Goal: Task Accomplishment & Management: Complete application form

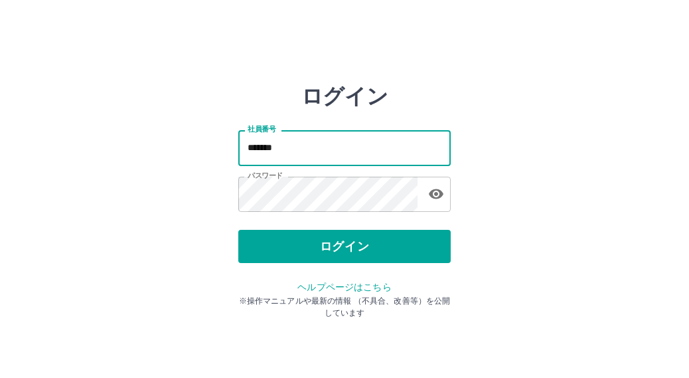
drag, startPoint x: 303, startPoint y: 150, endPoint x: 189, endPoint y: 153, distance: 114.2
click at [189, 153] on div "ログイン 社員番号 ******* 社員番号 パスワード パスワード ログイン ヘルプページはこちら ※操作マニュアルや最新の情報 （不具合、改善等）を公開し…" at bounding box center [344, 190] width 689 height 212
type input "*******"
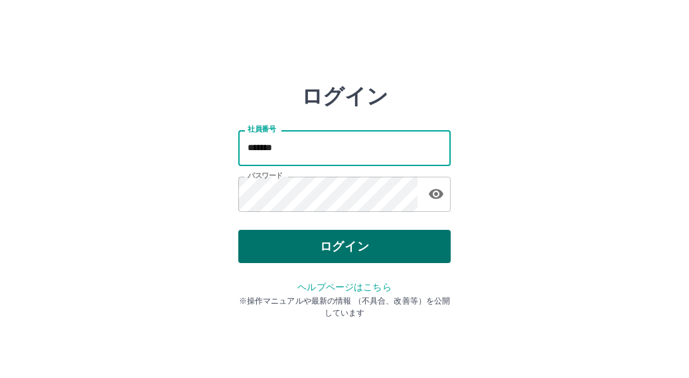
click at [270, 254] on button "ログイン" at bounding box center [344, 246] width 212 height 33
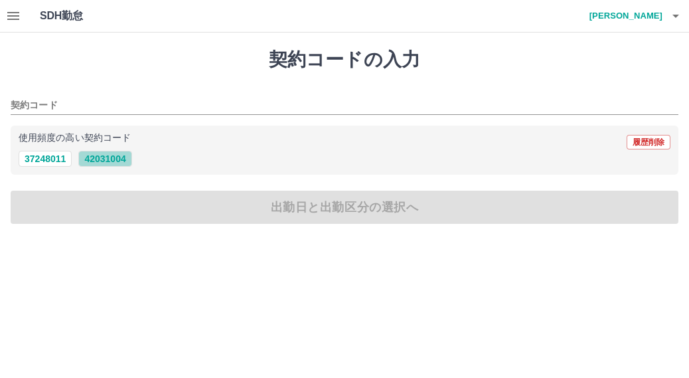
click at [96, 161] on button "42031004" at bounding box center [104, 159] width 53 height 16
type input "********"
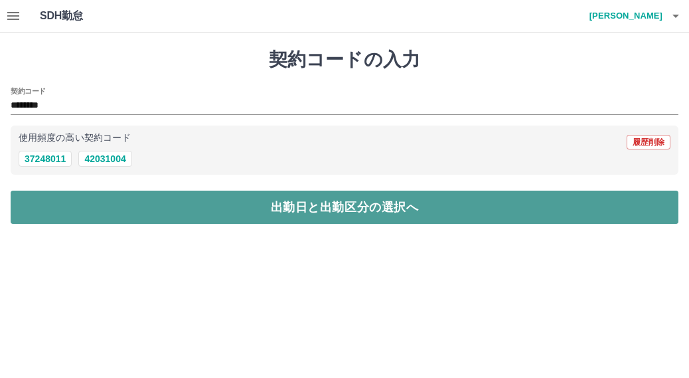
click at [92, 203] on button "出勤日と出勤区分の選択へ" at bounding box center [345, 207] width 668 height 33
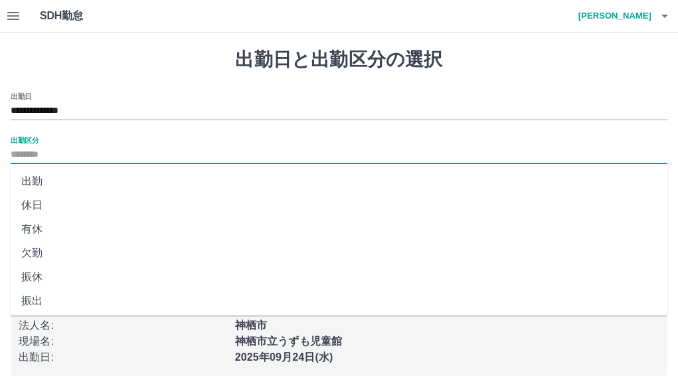
click at [70, 152] on input "出勤区分" at bounding box center [339, 155] width 657 height 17
click at [34, 221] on li "有休" at bounding box center [339, 229] width 657 height 24
type input "**"
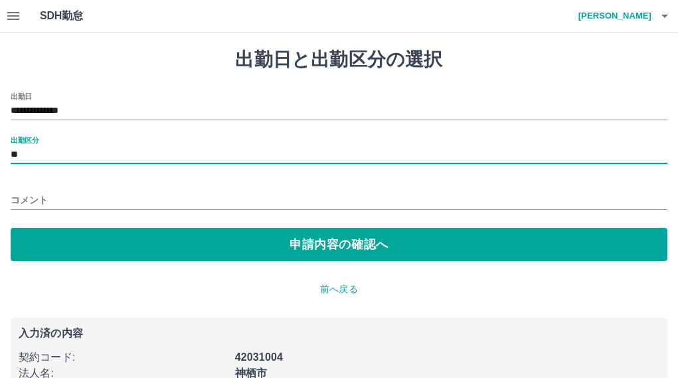
click at [48, 197] on input "コメント" at bounding box center [339, 200] width 657 height 19
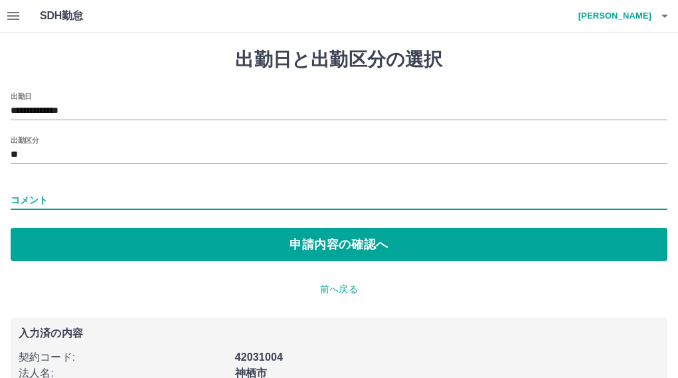
type input "**"
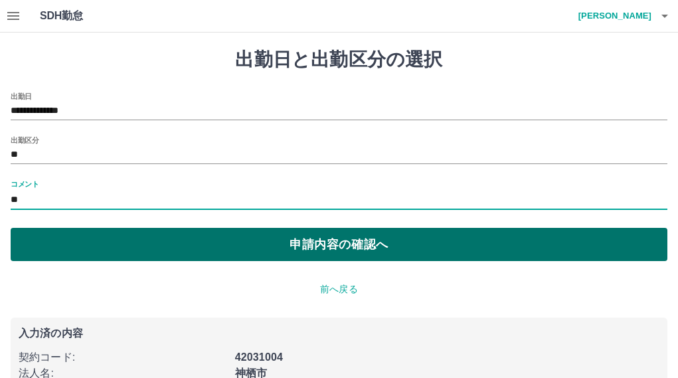
click at [89, 234] on button "申請内容の確認へ" at bounding box center [339, 244] width 657 height 33
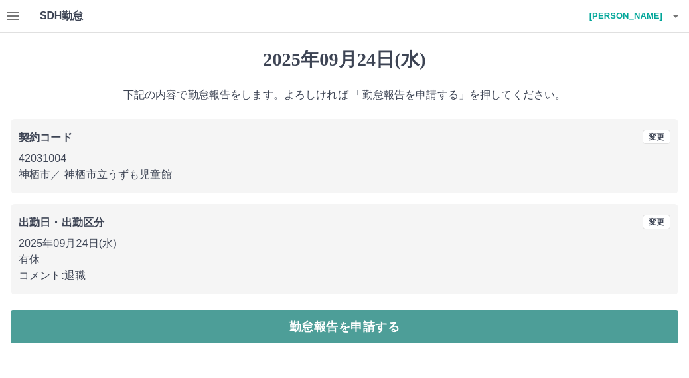
click at [340, 323] on button "勤怠報告を申請する" at bounding box center [345, 326] width 668 height 33
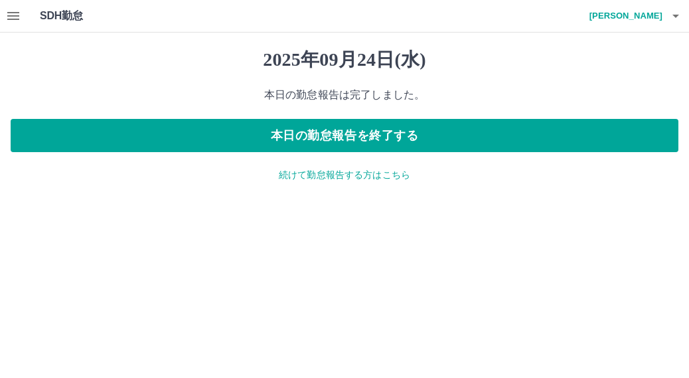
click at [679, 13] on icon "button" at bounding box center [676, 16] width 16 height 16
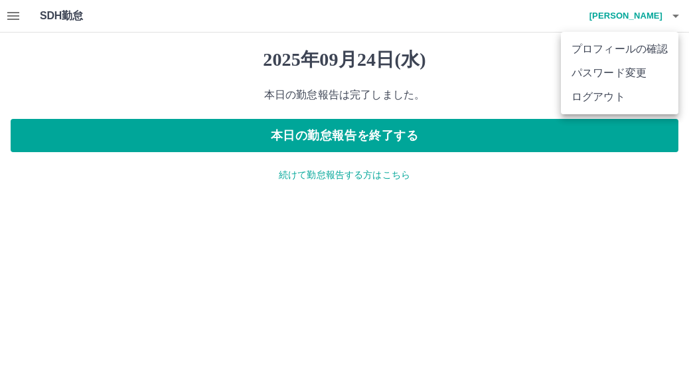
click at [617, 96] on li "ログアウト" at bounding box center [620, 97] width 118 height 24
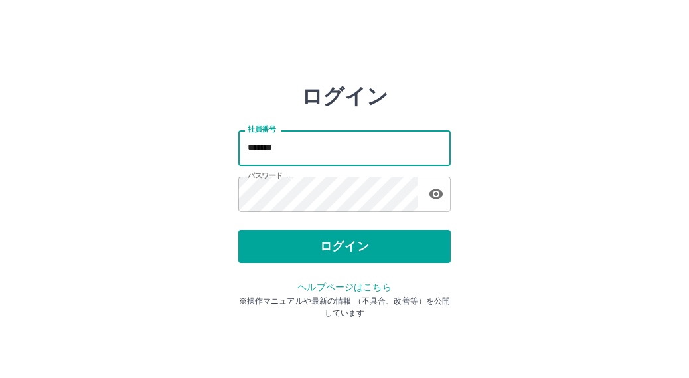
drag, startPoint x: 312, startPoint y: 151, endPoint x: 193, endPoint y: 155, distance: 118.9
click at [193, 155] on div "ログイン 社員番号 ******* 社員番号 パスワード パスワード ログイン ヘルプページはこちら ※操作マニュアルや最新の情報 （不具合、改善等）を公開し…" at bounding box center [344, 190] width 689 height 212
paste input "text"
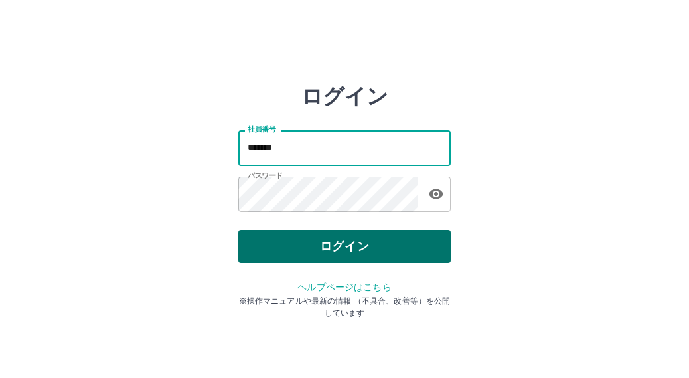
type input "*******"
click at [345, 252] on button "ログイン" at bounding box center [344, 246] width 212 height 33
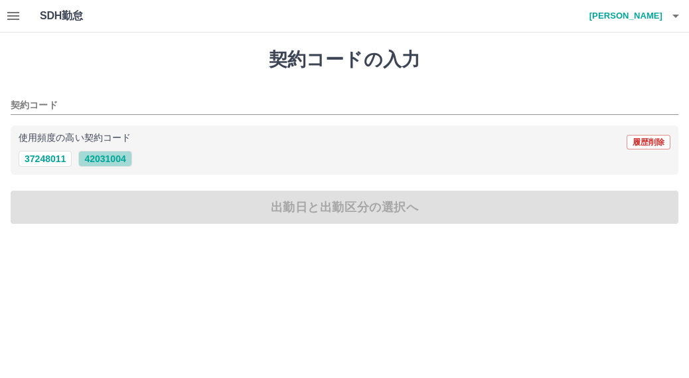
click at [100, 160] on button "42031004" at bounding box center [104, 159] width 53 height 16
type input "********"
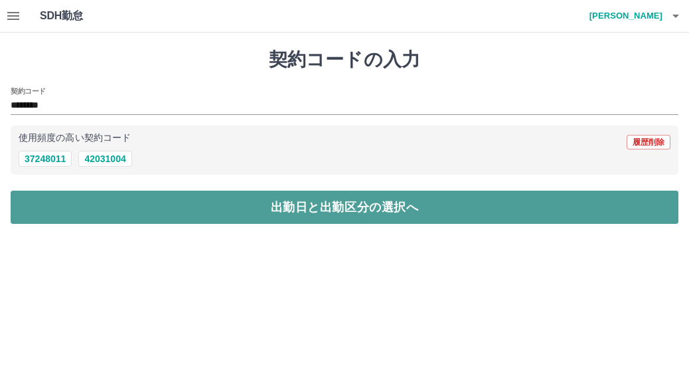
click at [101, 205] on button "出勤日と出勤区分の選択へ" at bounding box center [345, 207] width 668 height 33
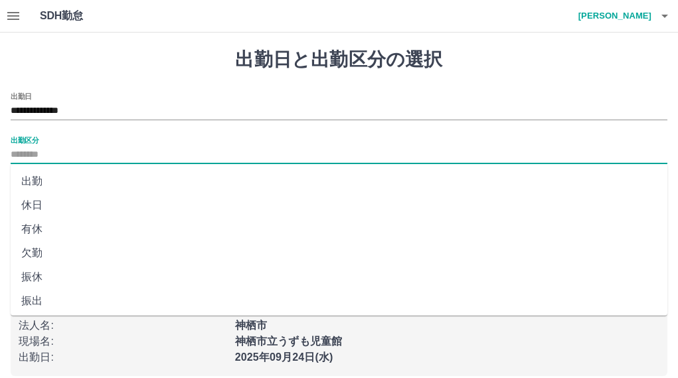
click at [78, 149] on input "出勤区分" at bounding box center [339, 155] width 657 height 17
click at [48, 226] on li "有休" at bounding box center [339, 229] width 657 height 24
type input "**"
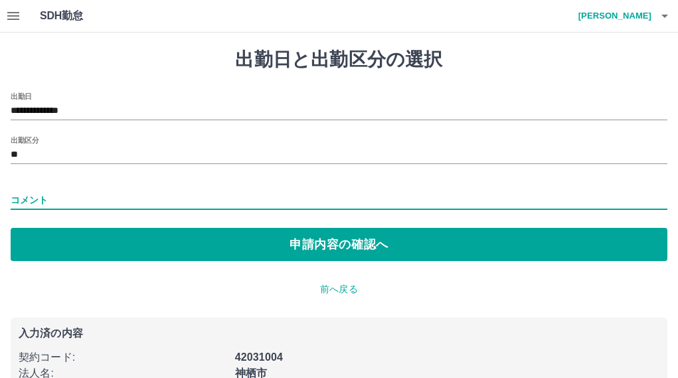
click at [62, 194] on input "コメント" at bounding box center [339, 200] width 657 height 19
type input "*****"
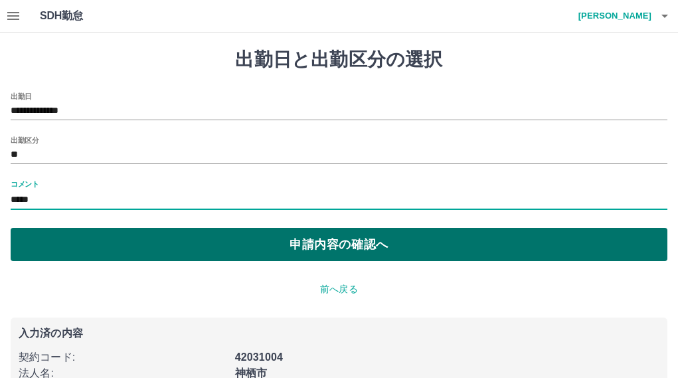
click at [72, 253] on button "申請内容の確認へ" at bounding box center [339, 244] width 657 height 33
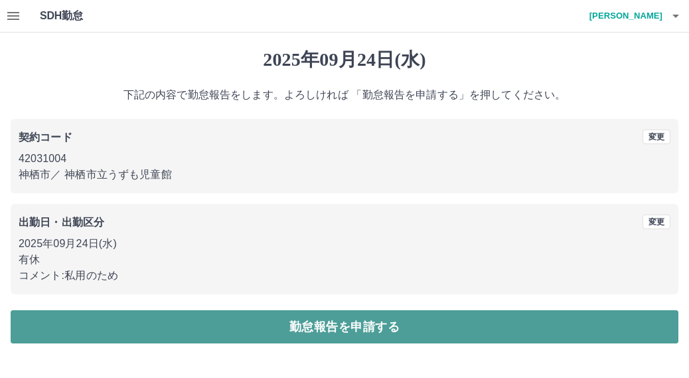
click at [126, 337] on button "勤怠報告を申請する" at bounding box center [345, 326] width 668 height 33
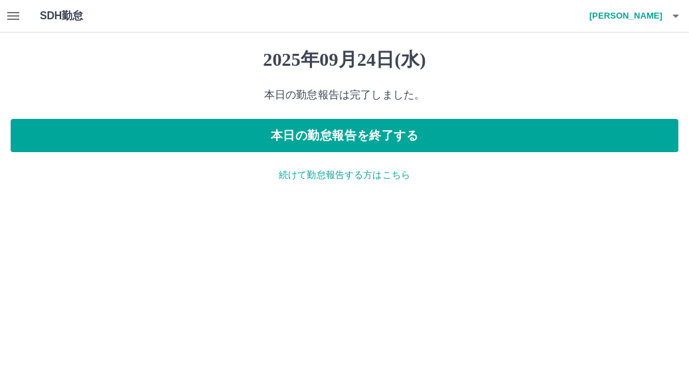
click at [674, 21] on icon "button" at bounding box center [676, 16] width 16 height 16
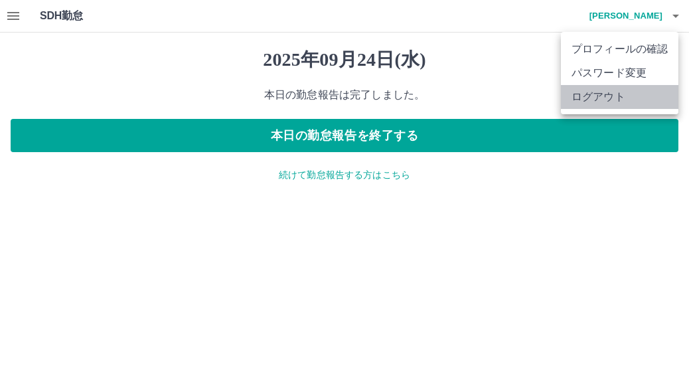
click at [639, 100] on li "ログアウト" at bounding box center [620, 97] width 118 height 24
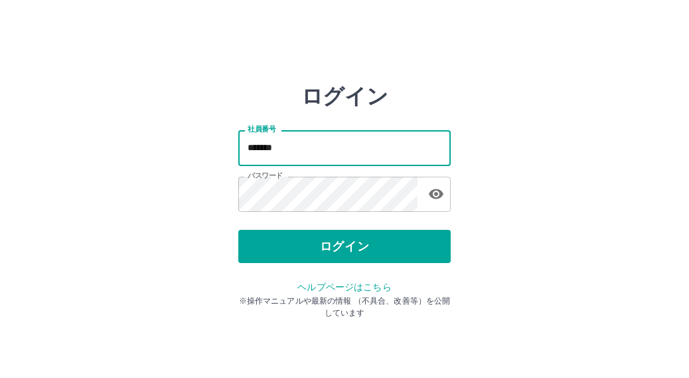
drag, startPoint x: 327, startPoint y: 155, endPoint x: 118, endPoint y: 153, distance: 209.8
click at [118, 153] on div "ログイン 社員番号 ******* 社員番号 パスワード パスワード ログイン ヘルプページはこちら ※操作マニュアルや最新の情報 （不具合、改善等）を公開し…" at bounding box center [344, 190] width 689 height 212
type input "*******"
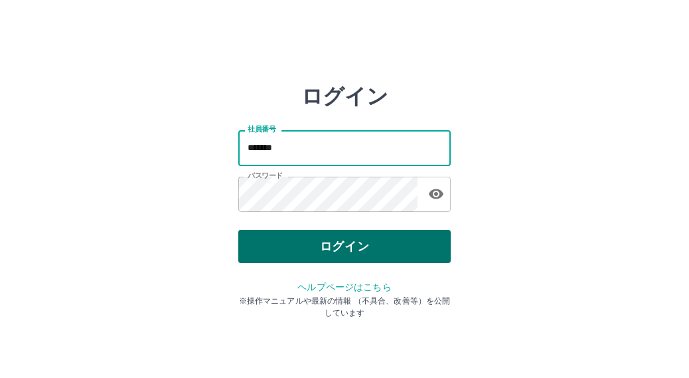
click at [274, 249] on button "ログイン" at bounding box center [344, 246] width 212 height 33
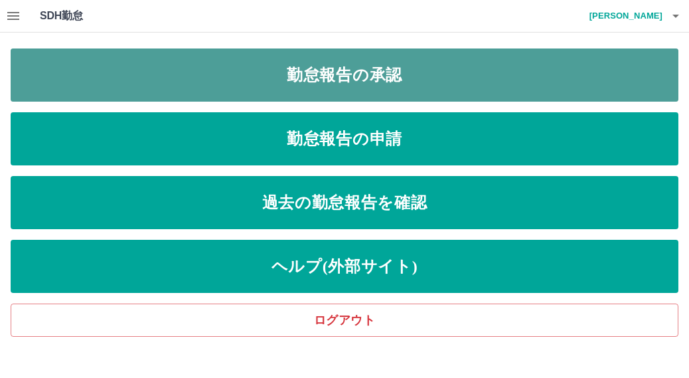
click at [254, 70] on link "勤怠報告の承認" at bounding box center [345, 74] width 668 height 53
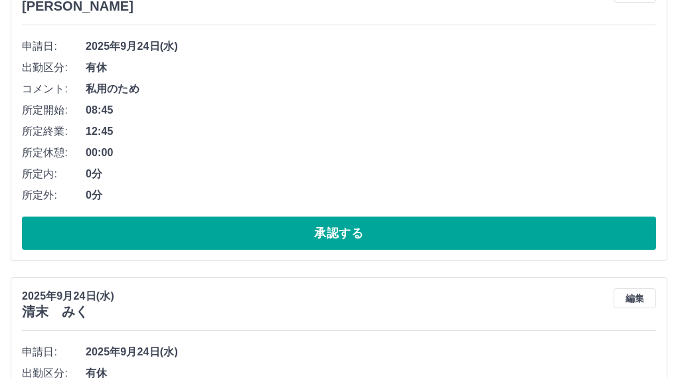
scroll to position [189, 0]
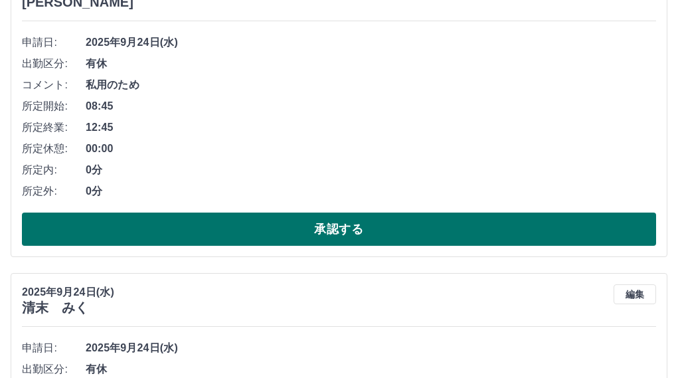
click at [429, 236] on button "承認する" at bounding box center [339, 228] width 634 height 33
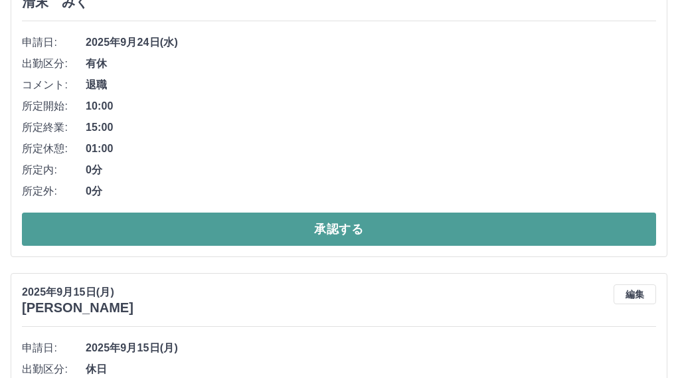
click at [561, 240] on button "承認する" at bounding box center [339, 228] width 634 height 33
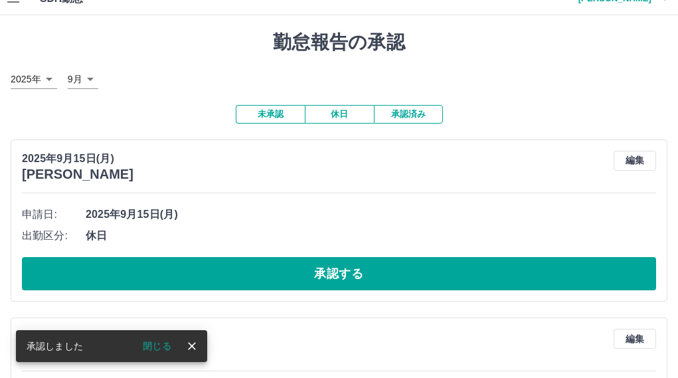
scroll to position [19, 0]
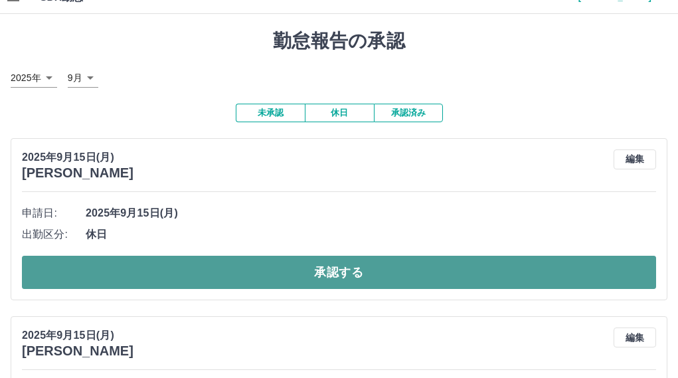
click at [547, 271] on button "承認する" at bounding box center [339, 272] width 634 height 33
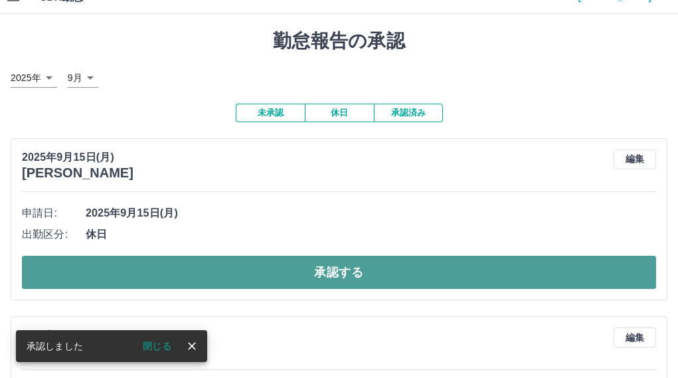
click at [550, 270] on button "承認する" at bounding box center [339, 272] width 634 height 33
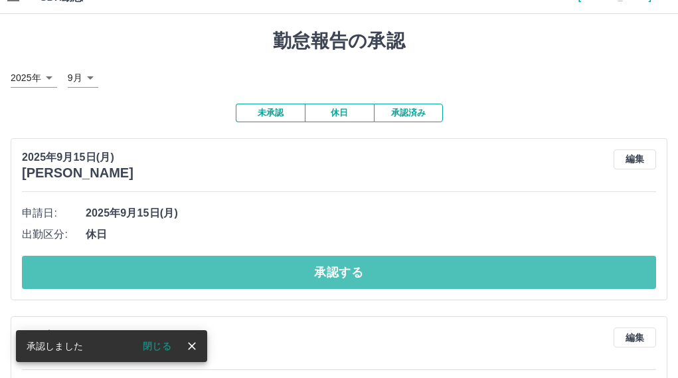
click at [551, 269] on button "承認する" at bounding box center [339, 272] width 634 height 33
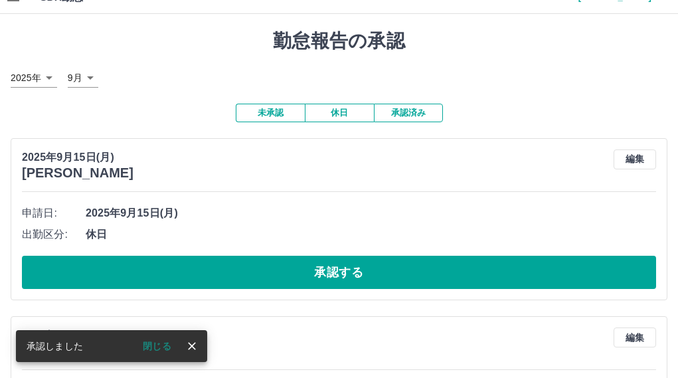
click at [547, 274] on button "承認する" at bounding box center [339, 272] width 634 height 33
click at [544, 274] on button "承認する" at bounding box center [339, 272] width 634 height 33
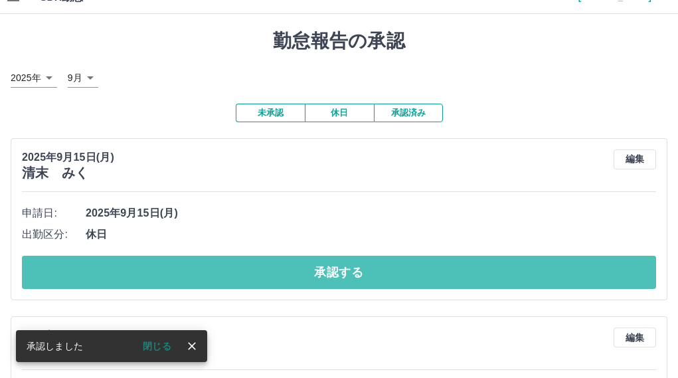
click at [544, 274] on button "承認する" at bounding box center [339, 272] width 634 height 33
click at [534, 274] on button "承認する" at bounding box center [339, 272] width 634 height 33
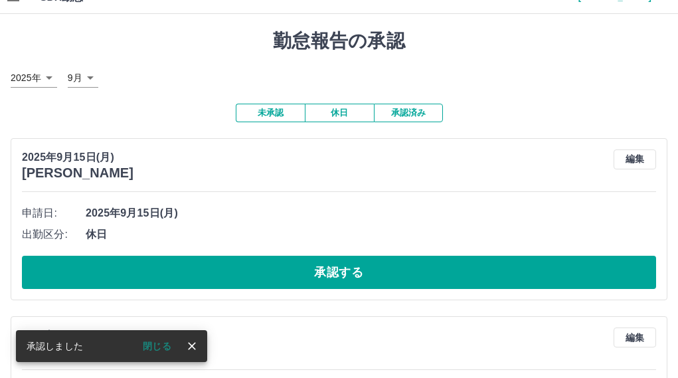
click at [534, 274] on button "承認する" at bounding box center [339, 272] width 634 height 33
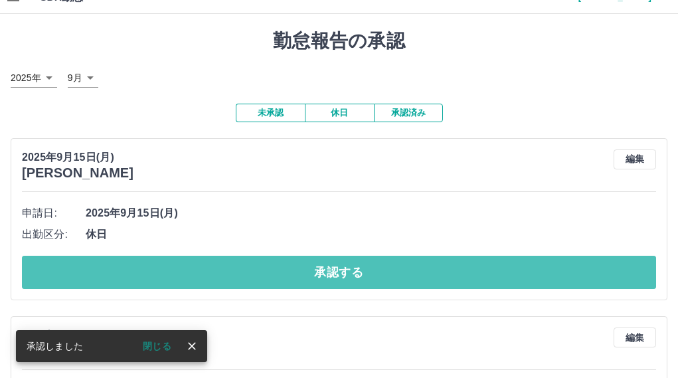
click at [534, 274] on button "承認する" at bounding box center [339, 272] width 634 height 33
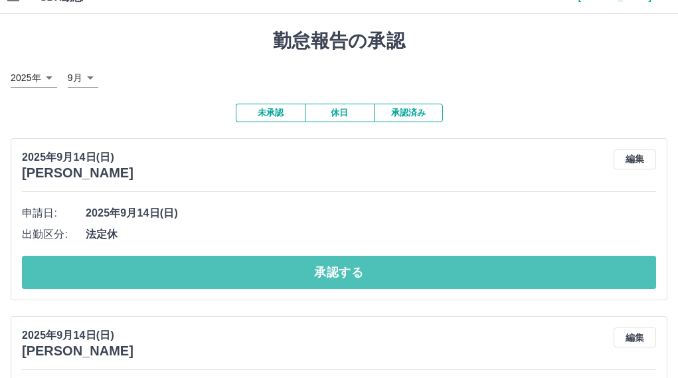
click at [534, 274] on button "承認する" at bounding box center [339, 272] width 634 height 33
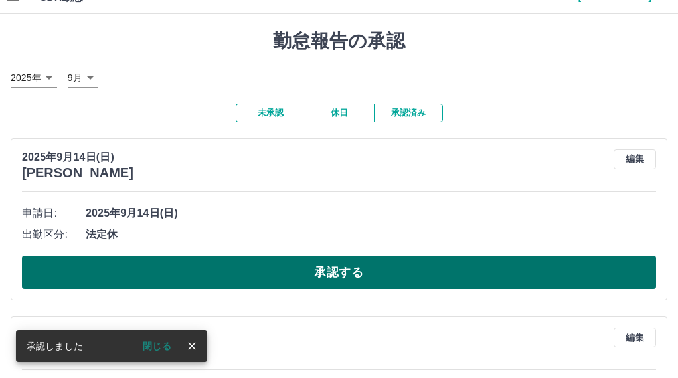
click at [536, 274] on button "承認する" at bounding box center [339, 272] width 634 height 33
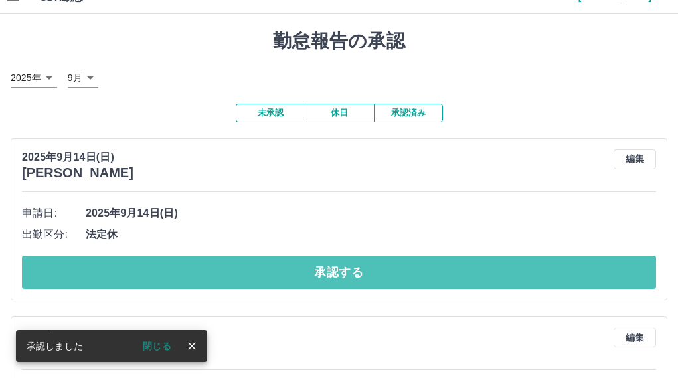
click at [536, 274] on button "承認する" at bounding box center [339, 272] width 634 height 33
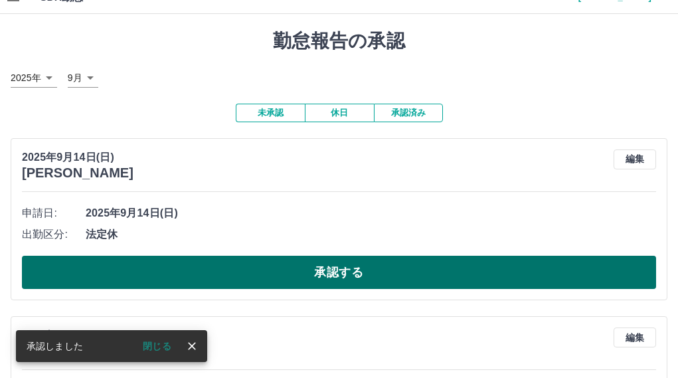
click at [551, 272] on button "承認する" at bounding box center [339, 272] width 634 height 33
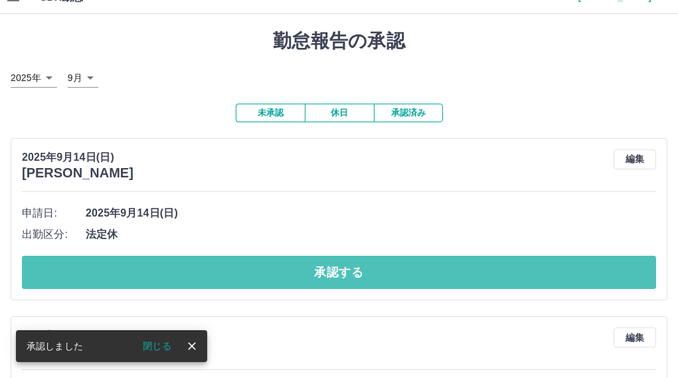
click at [551, 274] on button "承認する" at bounding box center [339, 272] width 634 height 33
click at [545, 274] on button "承認する" at bounding box center [339, 272] width 634 height 33
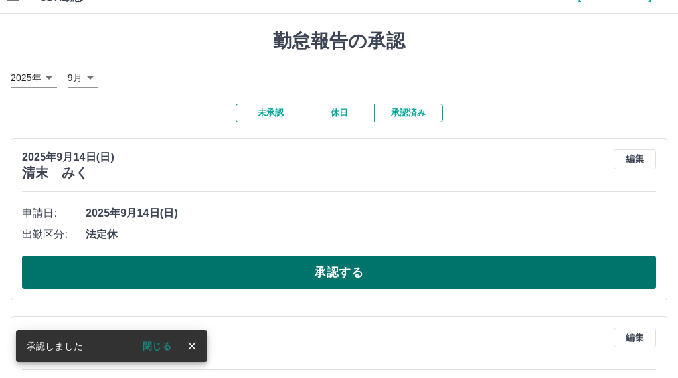
click at [540, 272] on button "承認する" at bounding box center [339, 272] width 634 height 33
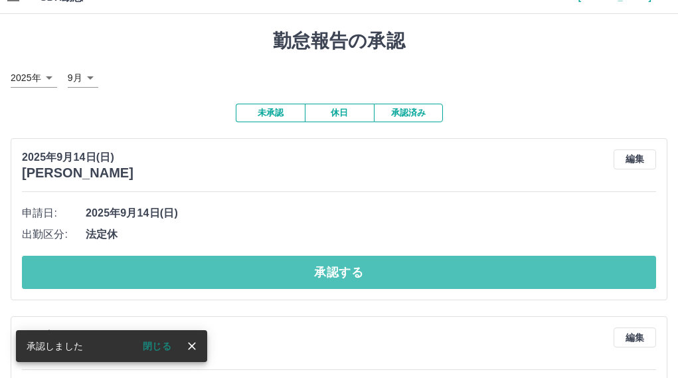
click at [540, 272] on button "承認する" at bounding box center [339, 272] width 634 height 33
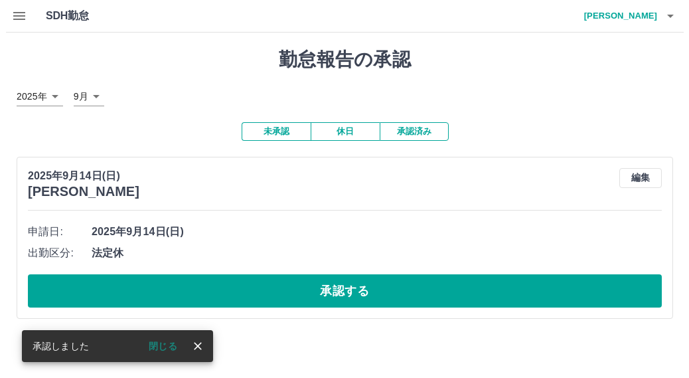
scroll to position [0, 0]
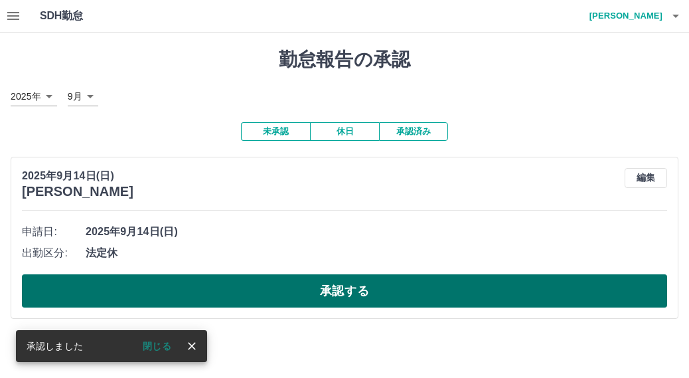
click at [537, 287] on button "承認する" at bounding box center [344, 290] width 645 height 33
